Goal: Go to known website: Access a specific website the user already knows

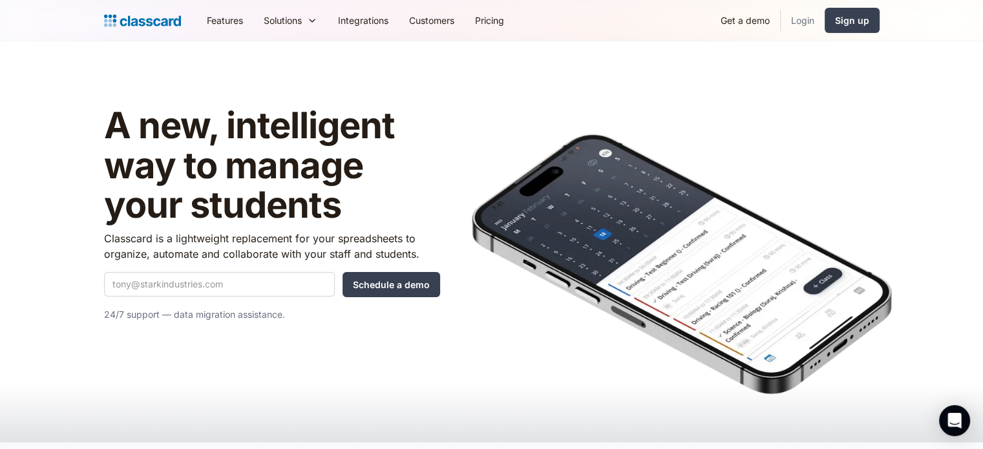
click at [799, 15] on link "Login" at bounding box center [803, 20] width 44 height 29
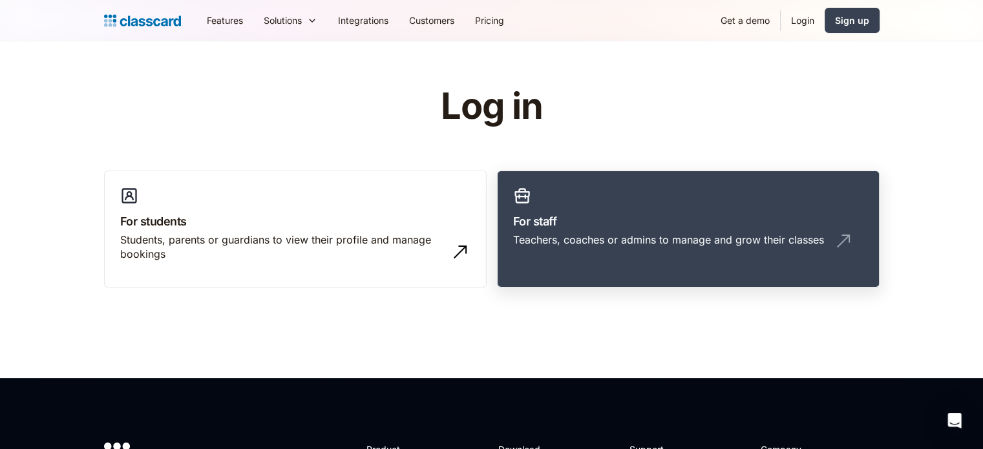
click at [655, 235] on div "Teachers, coaches or admins to manage and grow their classes" at bounding box center [668, 240] width 311 height 14
